Goal: Task Accomplishment & Management: Use online tool/utility

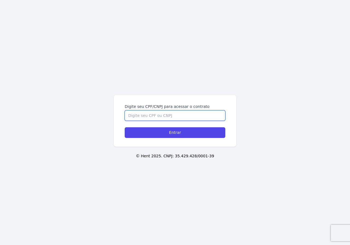
click at [169, 115] on input "Digite seu CPF/CNPJ para acessar o contrato" at bounding box center [175, 116] width 101 height 10
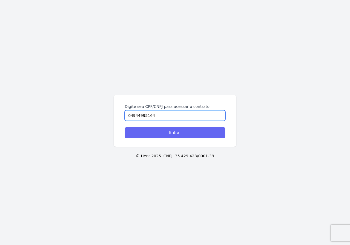
type input "04944995164"
click at [175, 133] on input "Entrar" at bounding box center [175, 132] width 101 height 11
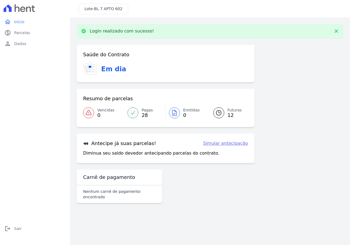
click at [241, 144] on link "Simular antecipação" at bounding box center [225, 143] width 45 height 7
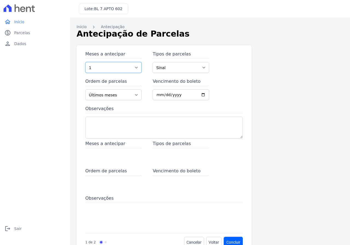
click at [111, 68] on select "1 2 3 4 5 6 7 8 9 10 11 12 13 14 15 16 17 18 19 20 21 22 23 24 25 26 27 28 29 3…" at bounding box center [113, 67] width 56 height 11
select select "4"
click at [85, 62] on select "1 2 3 4 5 6 7 8 9 10 11 12 13 14 15 16 17 18 19 20 21 22 23 24 25 26 27 28 29 3…" at bounding box center [113, 67] width 56 height 11
click at [177, 68] on select "Sinal Parcela Normal Chaves Financiamento CEF Outros" at bounding box center [181, 67] width 56 height 11
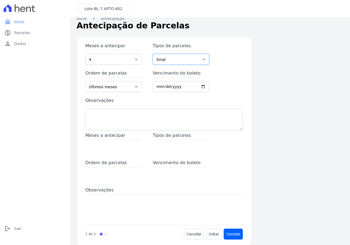
scroll to position [15, 0]
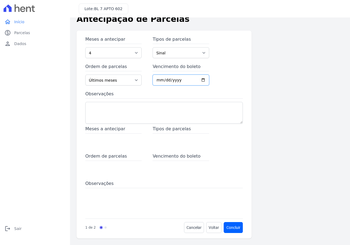
click at [202, 82] on input "Vencimento do boleto" at bounding box center [181, 80] width 56 height 11
type input "2025-09-10"
drag, startPoint x: 111, startPoint y: 133, endPoint x: 111, endPoint y: 128, distance: 5.7
click at [111, 133] on span "Meses a antecipar" at bounding box center [113, 130] width 56 height 8
click at [111, 128] on span "Meses a antecipar" at bounding box center [113, 130] width 56 height 8
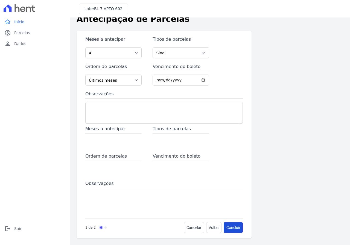
click at [228, 229] on button "Concluir" at bounding box center [233, 227] width 19 height 11
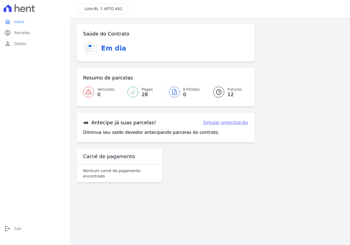
click at [225, 92] on link "Futuras 12" at bounding box center [227, 92] width 41 height 15
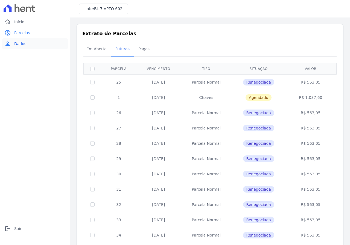
click at [13, 44] on link "person Dados" at bounding box center [35, 43] width 66 height 11
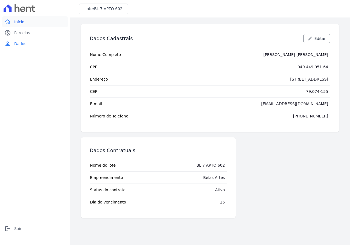
click at [21, 20] on span "Início" at bounding box center [19, 21] width 10 height 5
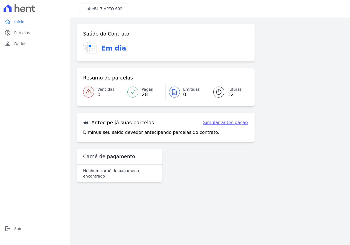
click at [144, 94] on span "28" at bounding box center [147, 94] width 11 height 4
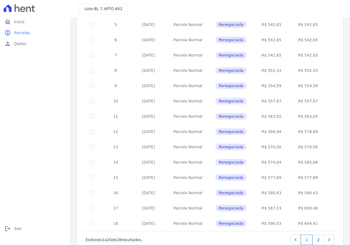
scroll to position [172, 0]
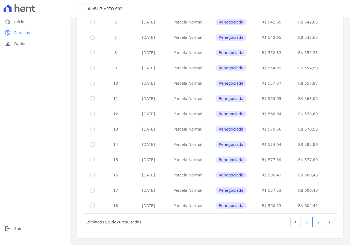
click at [318, 222] on link "2" at bounding box center [319, 222] width 12 height 10
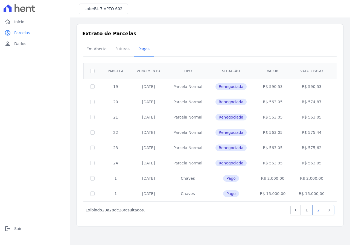
click at [329, 210] on icon "Next" at bounding box center [329, 210] width 5 height 5
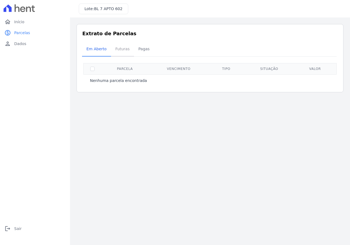
click at [113, 51] on span "Futuras" at bounding box center [122, 48] width 21 height 11
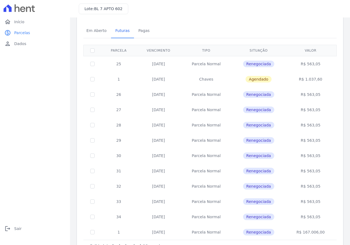
scroll to position [38, 0]
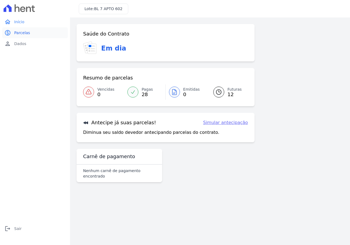
click at [33, 31] on link "paid Parcelas" at bounding box center [35, 32] width 66 height 11
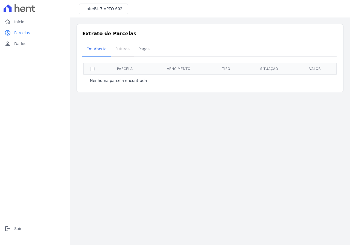
click at [123, 53] on span "Futuras" at bounding box center [122, 48] width 21 height 11
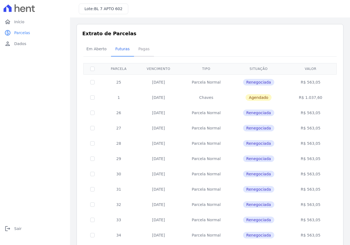
click at [141, 49] on span "Pagas" at bounding box center [144, 48] width 18 height 11
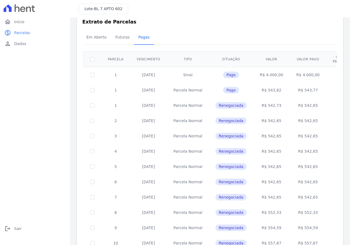
scroll to position [8, 0]
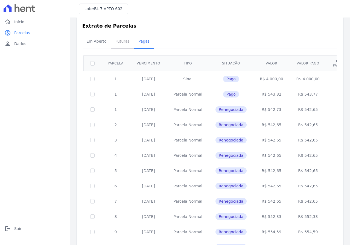
click at [119, 38] on span "Futuras" at bounding box center [122, 41] width 21 height 11
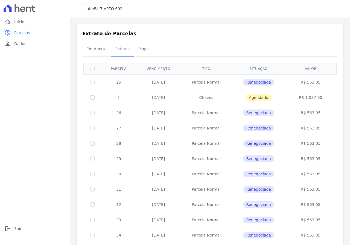
click at [261, 111] on span "Renegociada" at bounding box center [258, 113] width 31 height 7
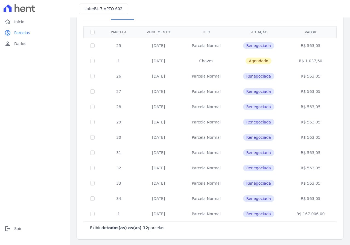
scroll to position [38, 0]
